Goal: Task Accomplishment & Management: Use online tool/utility

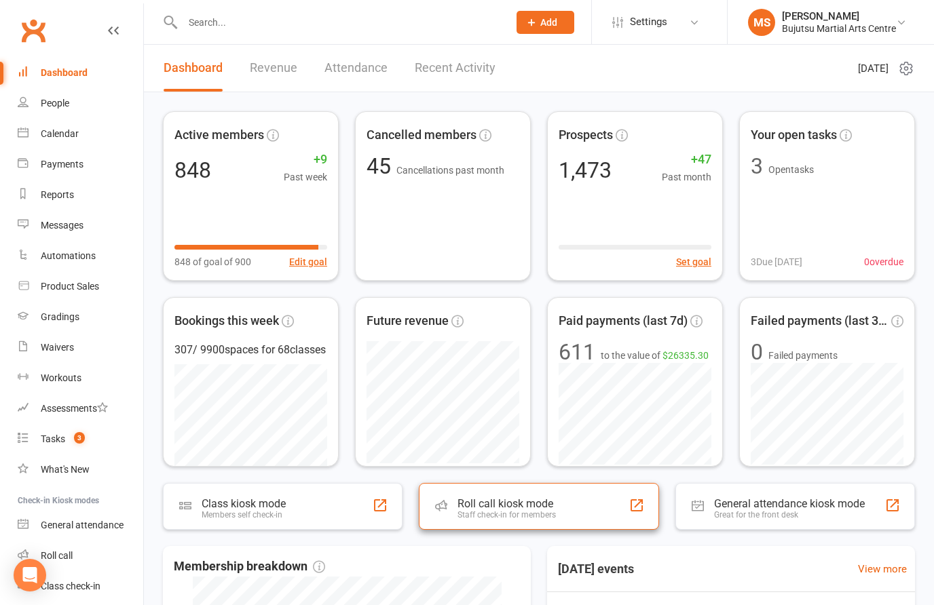
click at [502, 511] on div "Staff check-in for members" at bounding box center [506, 515] width 98 height 10
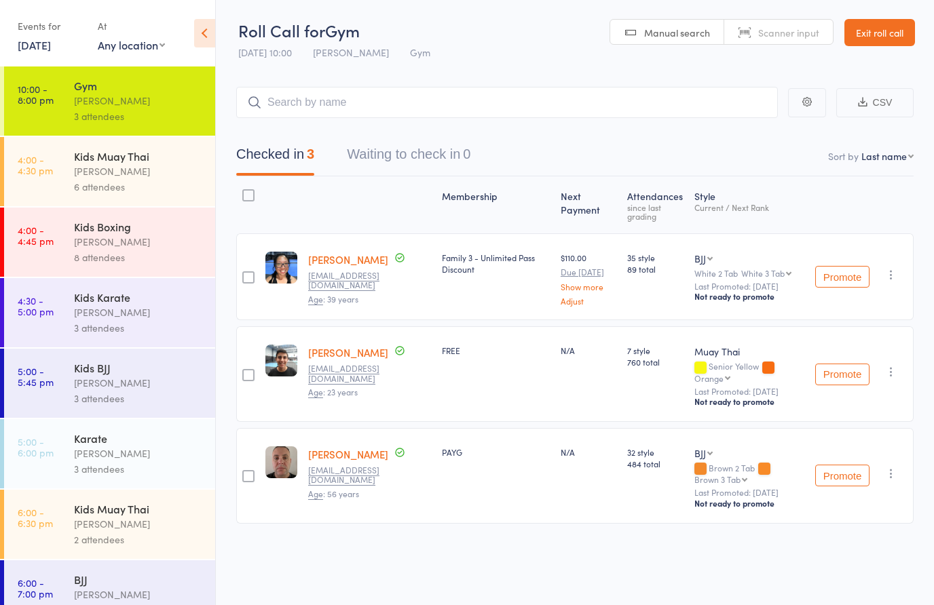
click at [91, 179] on div "[PERSON_NAME]" at bounding box center [139, 172] width 130 height 16
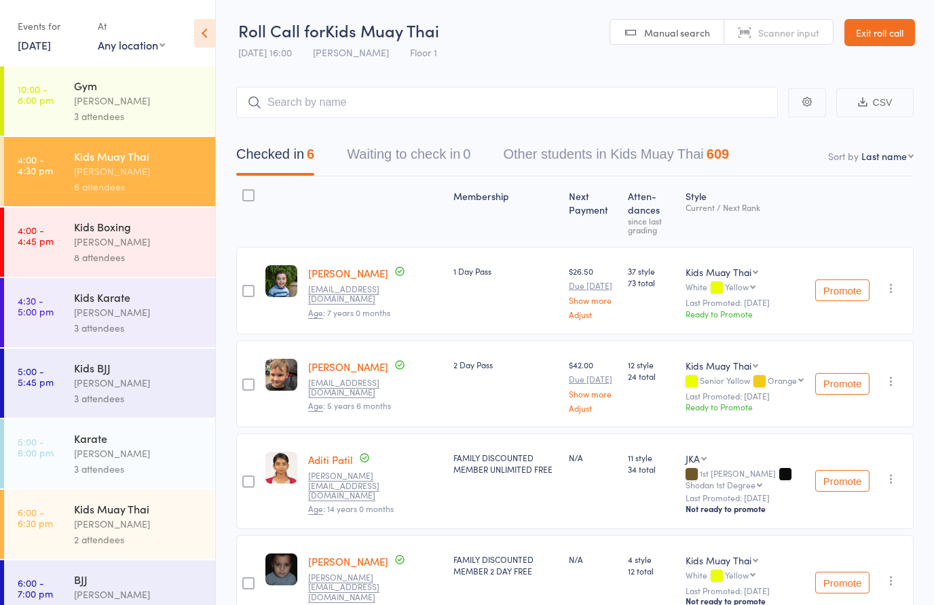
click at [134, 305] on div "Kids Karate" at bounding box center [139, 297] width 130 height 15
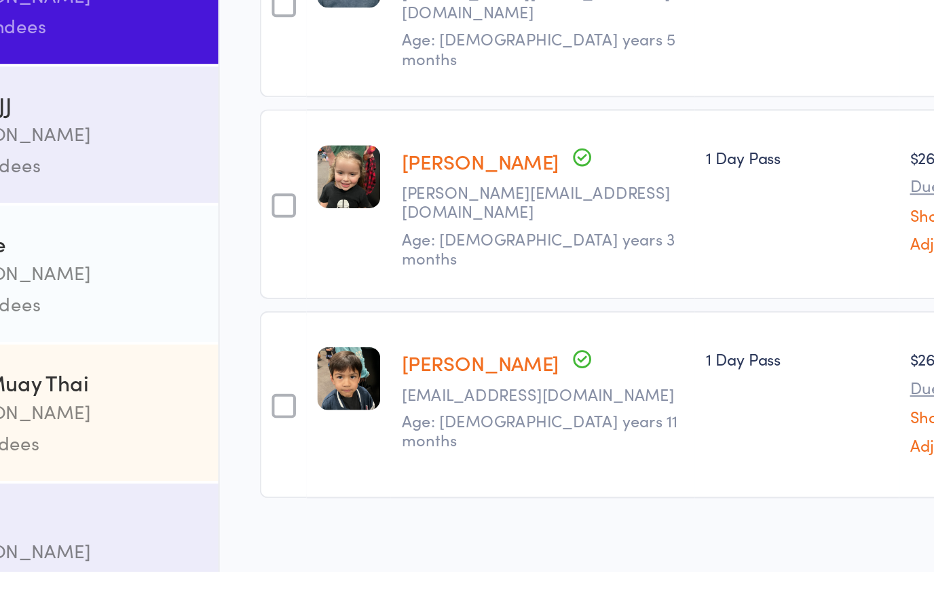
scroll to position [894, 0]
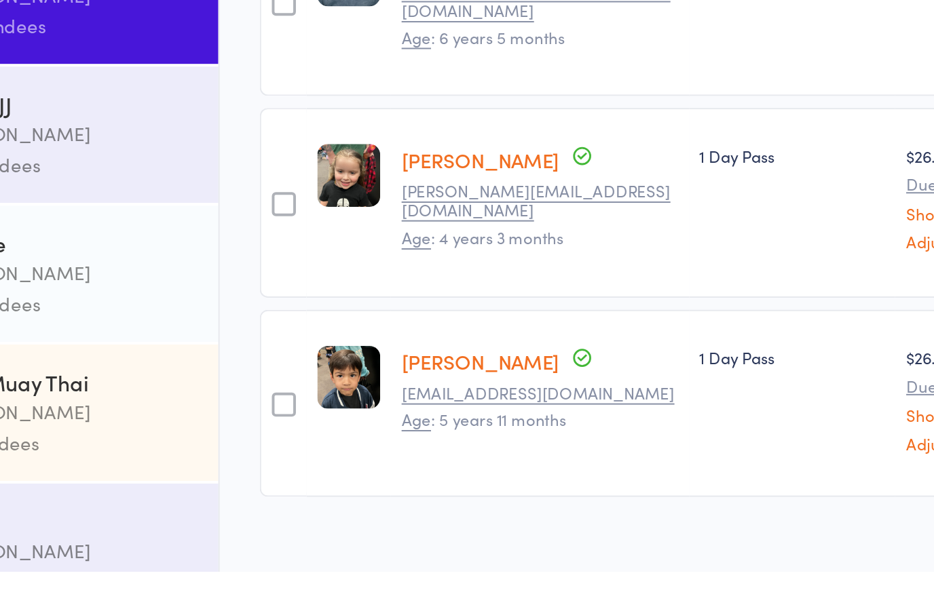
click at [308, 389] on link "[PERSON_NAME]" at bounding box center [348, 396] width 80 height 14
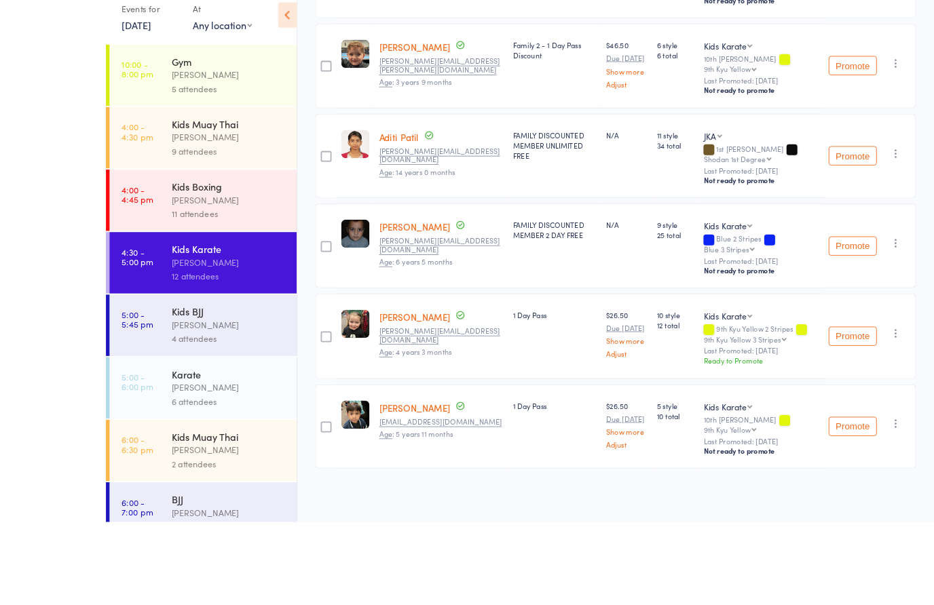
scroll to position [974, 0]
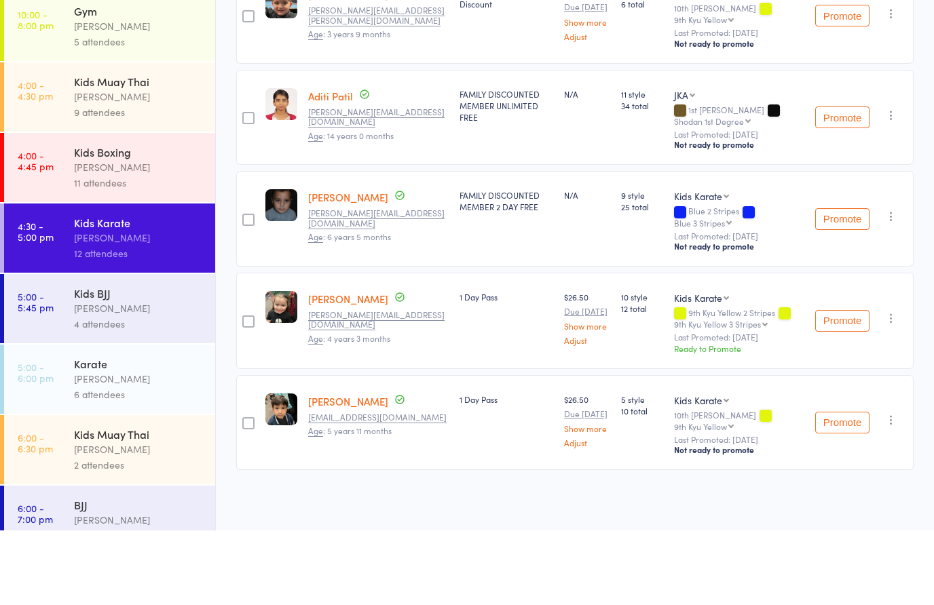
click at [123, 360] on div "Kids BJJ" at bounding box center [139, 367] width 130 height 15
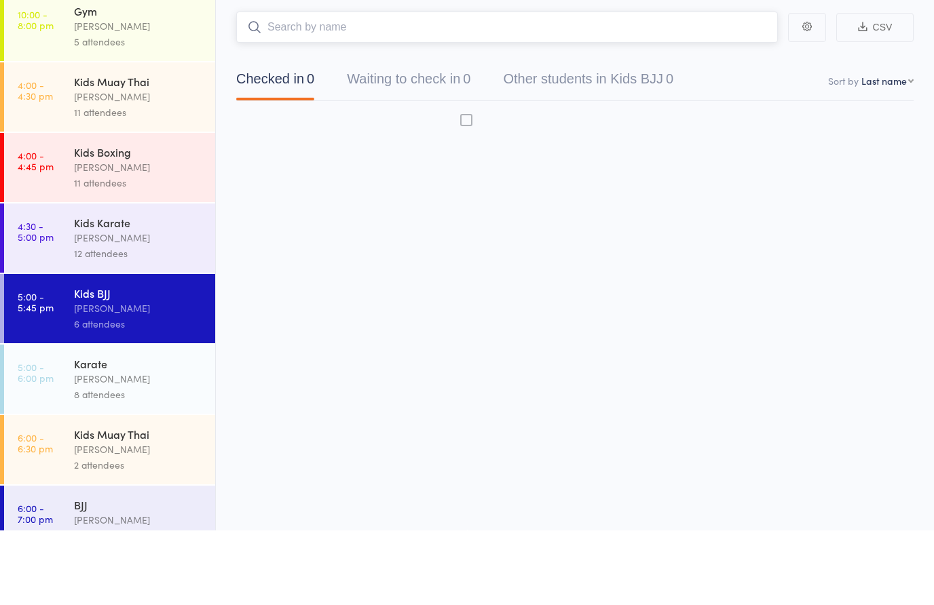
scroll to position [10, 0]
